Goal: Task Accomplishment & Management: Manage account settings

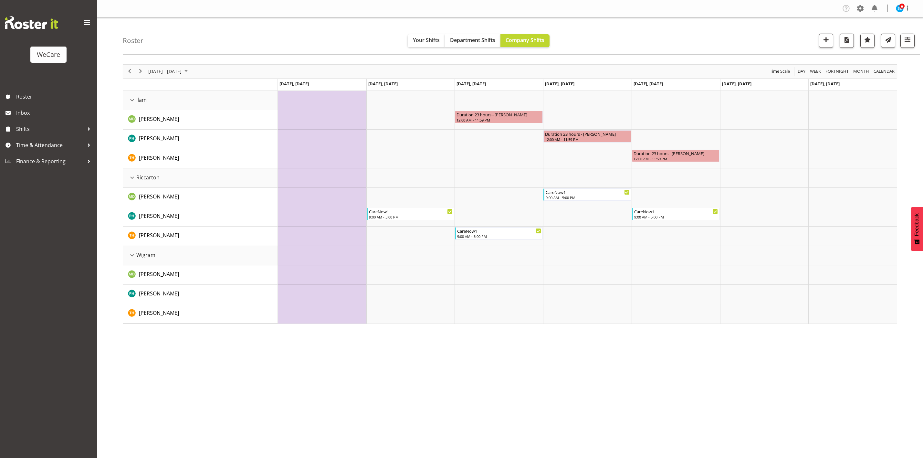
select select "location"
click at [911, 40] on span "button" at bounding box center [907, 40] width 8 height 8
click at [868, 77] on span "3 Departments" at bounding box center [867, 80] width 41 height 8
click at [182, 73] on span "[DATE] - [DATE]" at bounding box center [165, 71] width 35 height 8
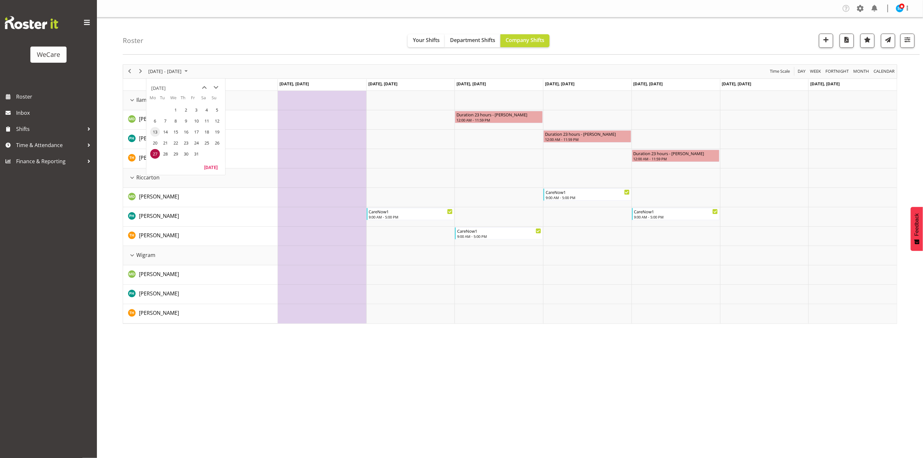
click at [155, 135] on span "13" at bounding box center [155, 132] width 10 height 10
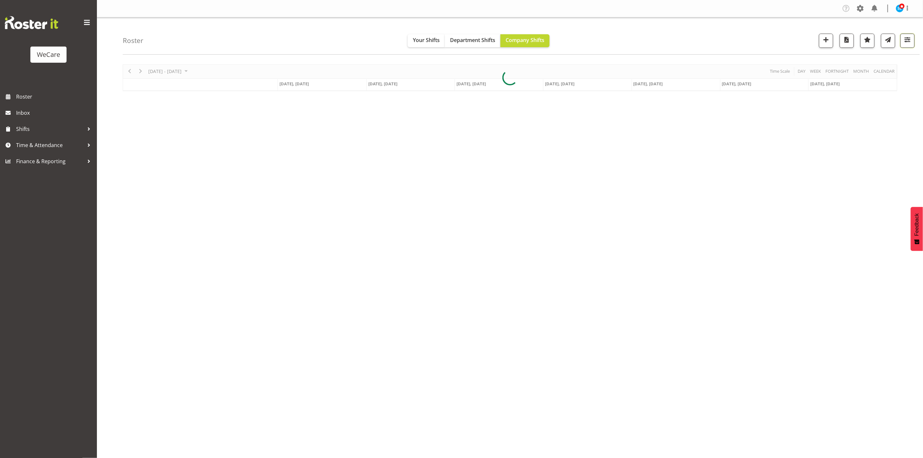
click at [904, 44] on span "button" at bounding box center [907, 40] width 8 height 8
click at [867, 77] on div at bounding box center [510, 77] width 774 height 27
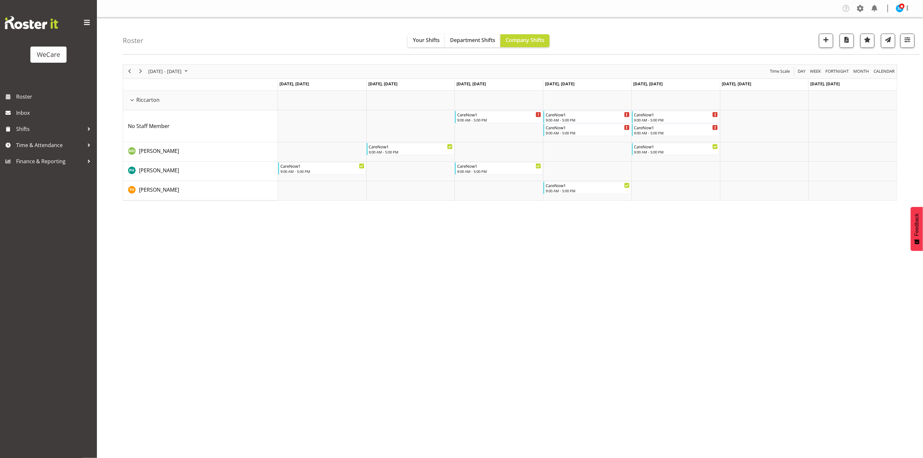
click at [917, 41] on div "Roster Your Shifts Department Shifts Company Shifts 1 Locations Clear Business …" at bounding box center [521, 35] width 797 height 37
click at [914, 40] on button "button" at bounding box center [907, 41] width 14 height 14
click at [872, 65] on button "1 Locations" at bounding box center [868, 61] width 82 height 14
click at [836, 123] on span at bounding box center [835, 123] width 5 height 5
click at [836, 123] on input "Riccarton" at bounding box center [835, 123] width 4 height 4
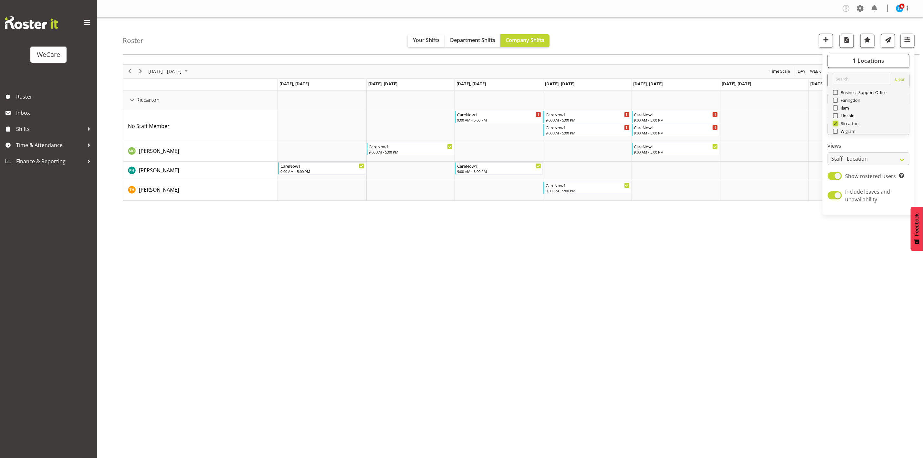
checkbox input "false"
click at [836, 109] on span at bounding box center [835, 107] width 5 height 5
click at [836, 109] on input "Ilam" at bounding box center [835, 108] width 4 height 4
checkbox input "true"
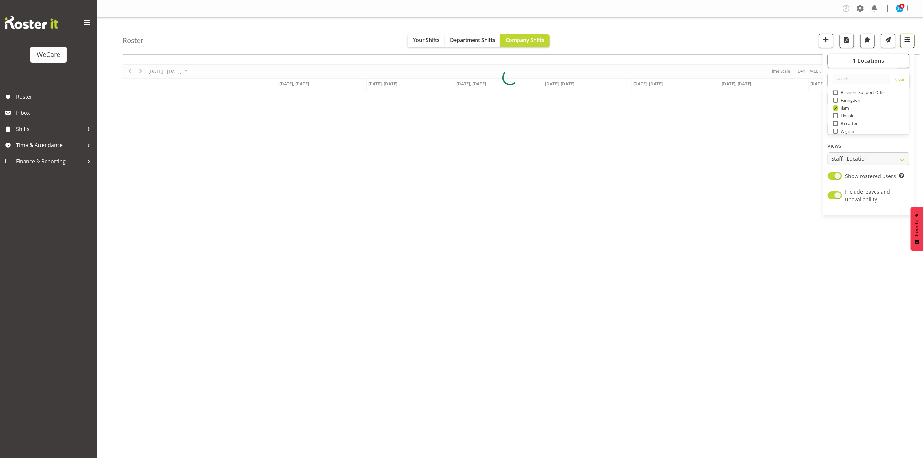
click at [907, 43] on span "button" at bounding box center [907, 40] width 8 height 8
click at [879, 80] on div at bounding box center [510, 77] width 774 height 27
click at [906, 47] on button "button" at bounding box center [907, 41] width 14 height 14
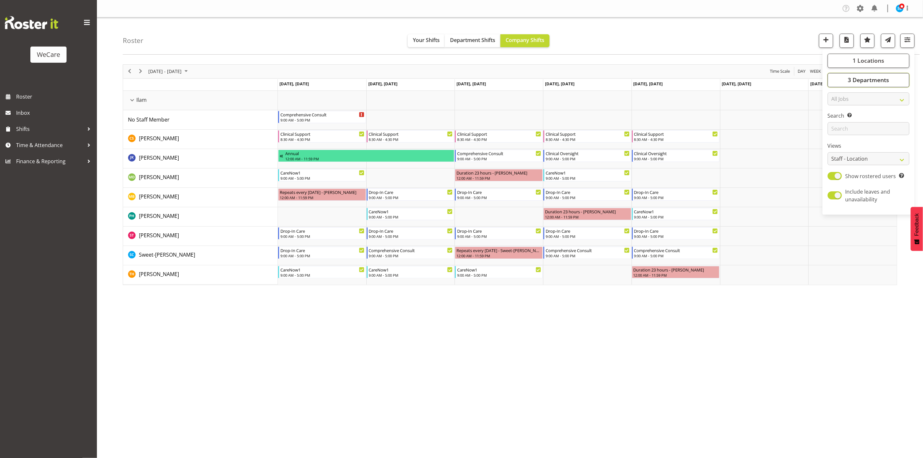
click at [853, 76] on span "3 Departments" at bounding box center [867, 80] width 41 height 8
click at [872, 147] on span "Deselect All" at bounding box center [878, 150] width 26 height 6
checkbox input "false"
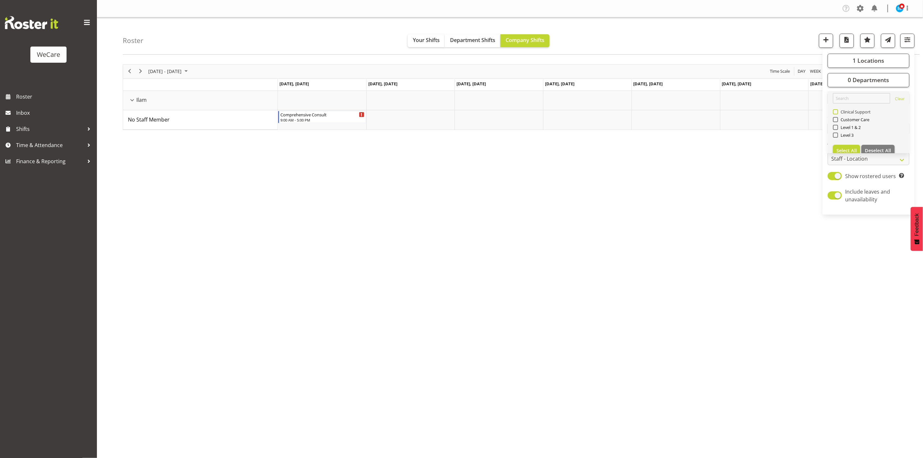
click at [836, 111] on span at bounding box center [835, 111] width 5 height 5
click at [836, 111] on input "Clinical Support" at bounding box center [835, 111] width 4 height 4
checkbox input "true"
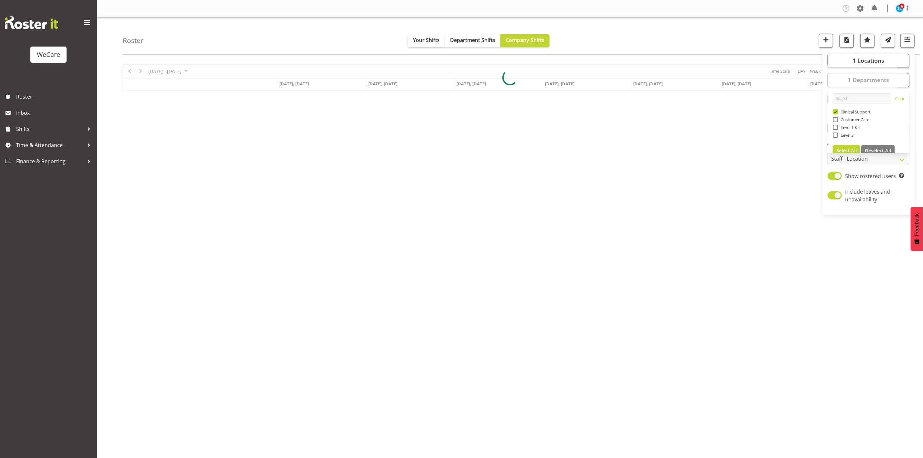
click at [579, 337] on div "Company Settings Roles & Skills Tasks Jobs Employees Locations & Departments Ac…" at bounding box center [510, 229] width 826 height 458
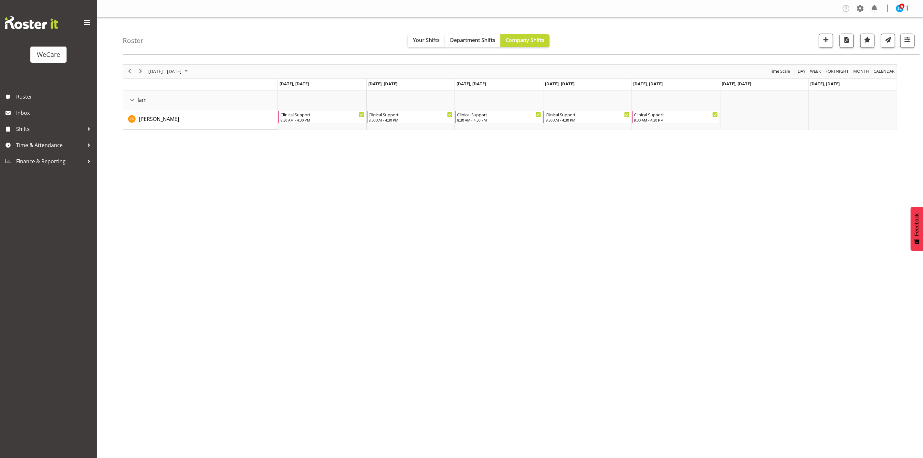
click at [786, 259] on div "[DATE] - [DATE] [DATE] Day Week Fortnight Month calendar Month Agenda Time Scal…" at bounding box center [523, 188] width 800 height 258
